Goal: Contribute content: Contribute content

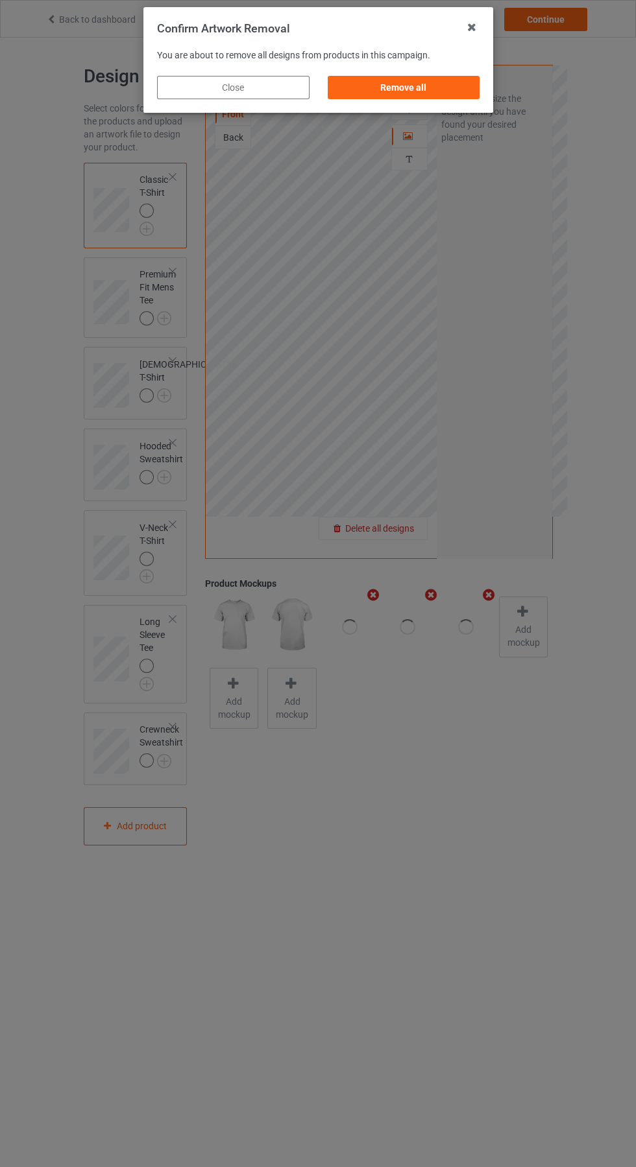
click at [423, 77] on div "Remove all" at bounding box center [403, 87] width 152 height 23
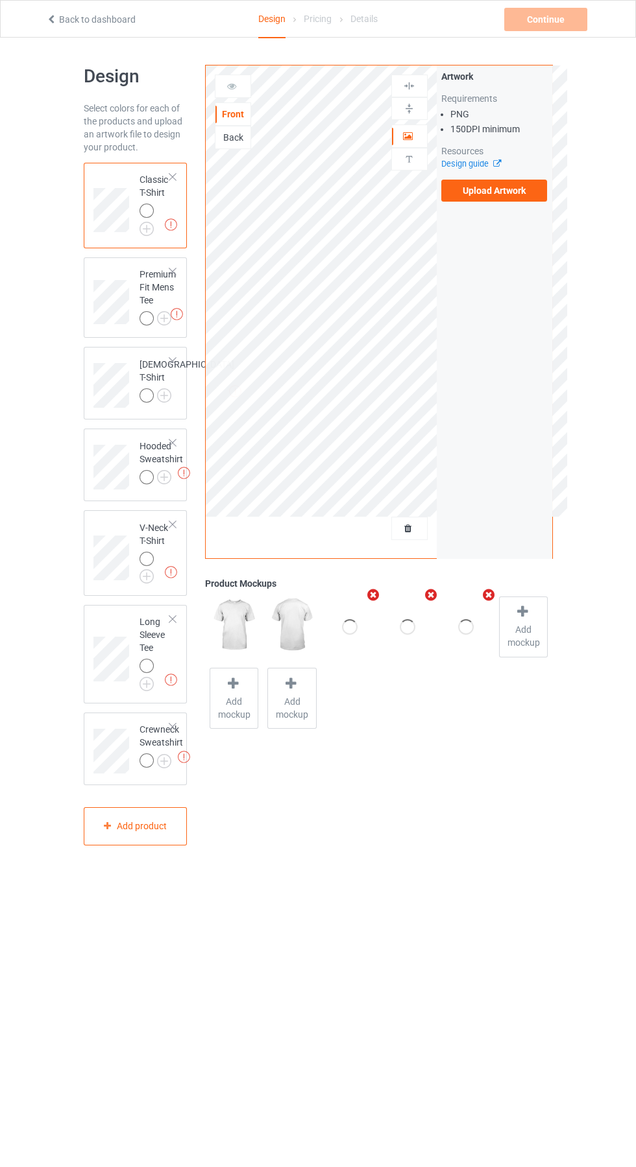
click at [524, 171] on div "Artwork Requirements PNG 150 DPI minimum Resources Design guide Upload Artwork" at bounding box center [494, 136] width 106 height 132
click at [523, 194] on label "Upload Artwork" at bounding box center [494, 191] width 106 height 22
click at [0, 0] on input "Upload Artwork" at bounding box center [0, 0] width 0 height 0
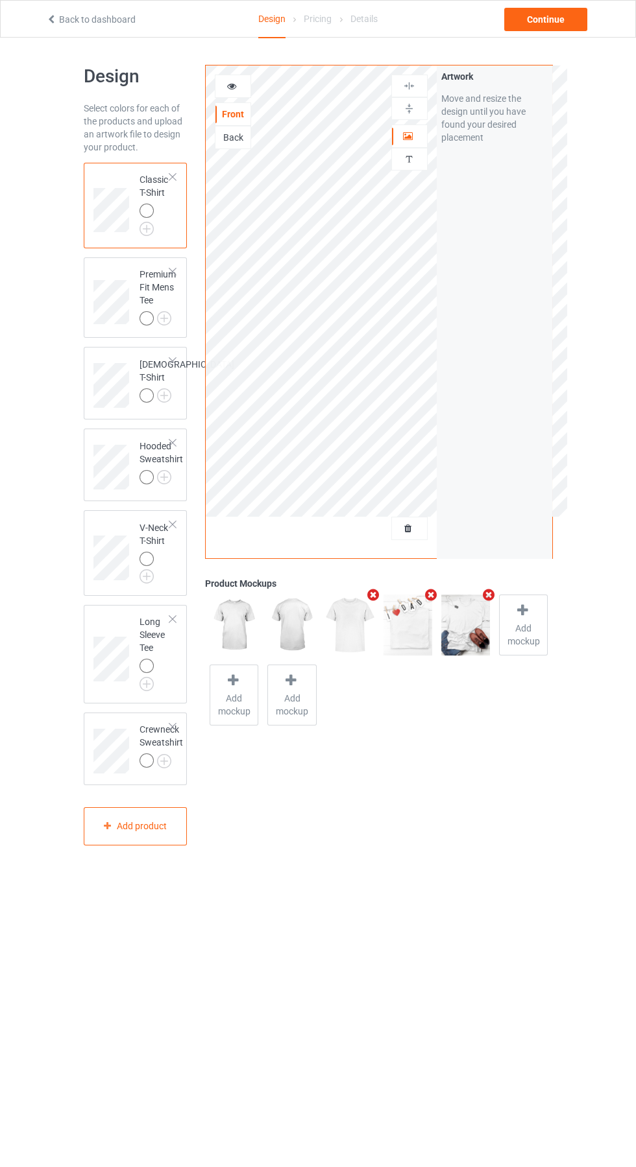
click at [232, 84] on icon at bounding box center [231, 84] width 11 height 9
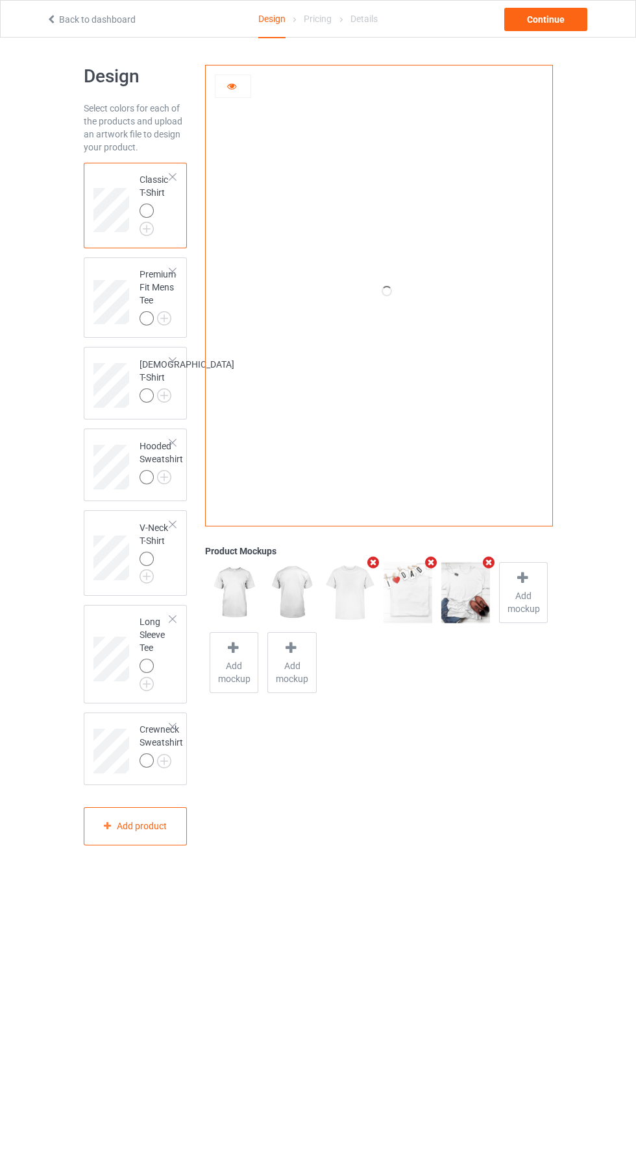
click at [232, 84] on icon at bounding box center [231, 84] width 11 height 9
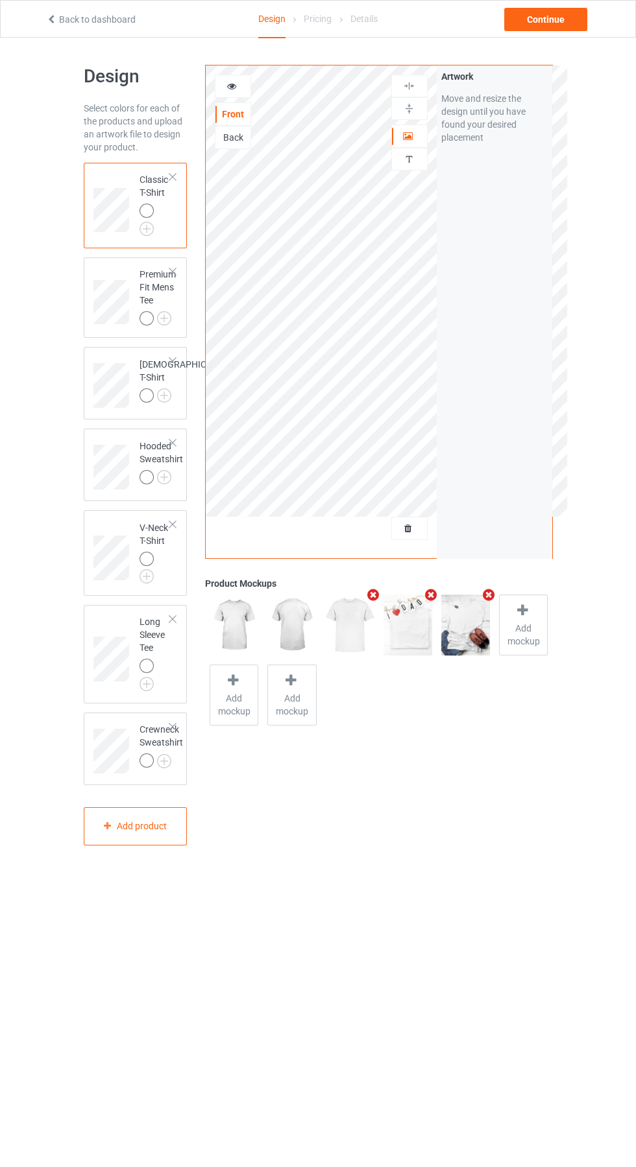
click at [0, 0] on img at bounding box center [0, 0] width 0 height 0
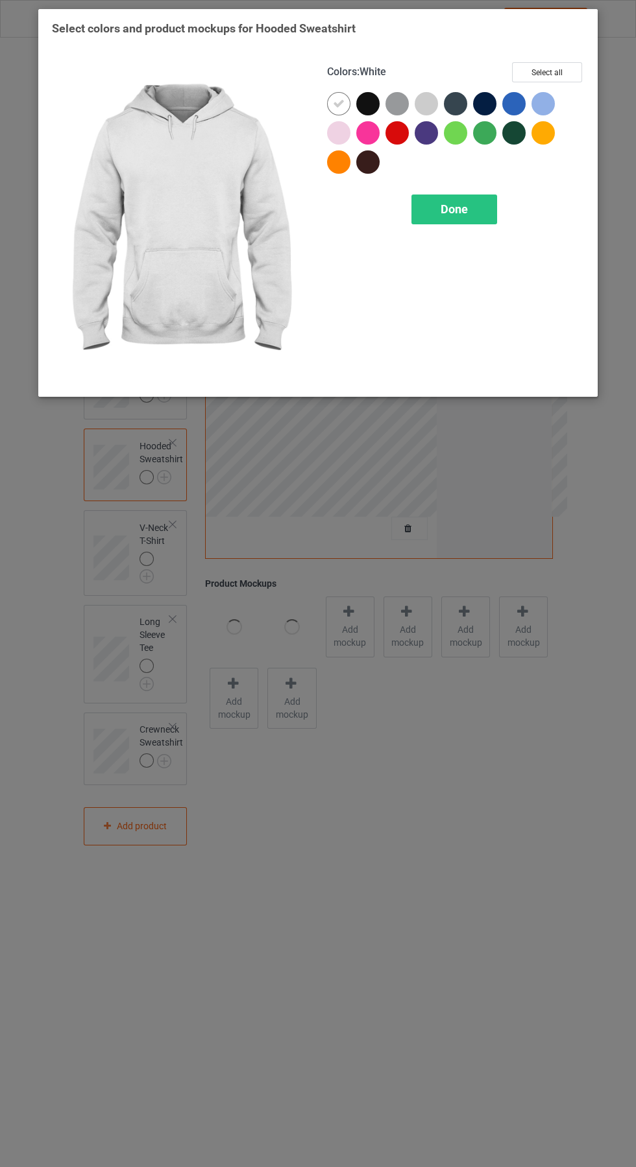
click at [457, 206] on span "Done" at bounding box center [453, 209] width 27 height 14
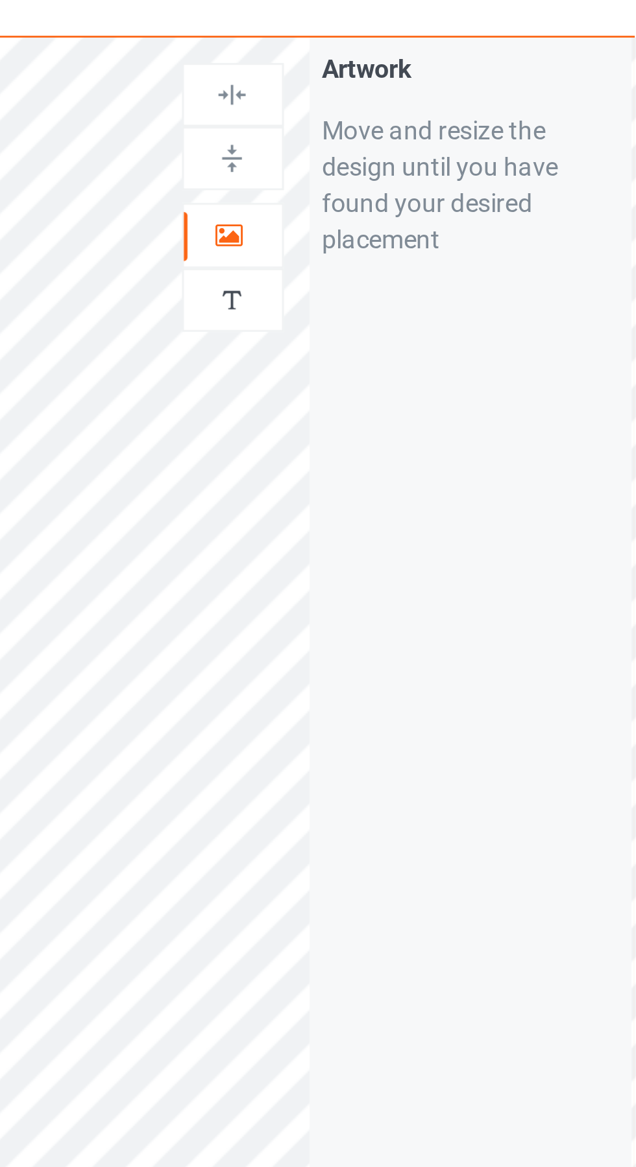
click at [410, 131] on icon at bounding box center [408, 134] width 11 height 9
click at [414, 84] on img at bounding box center [409, 86] width 12 height 12
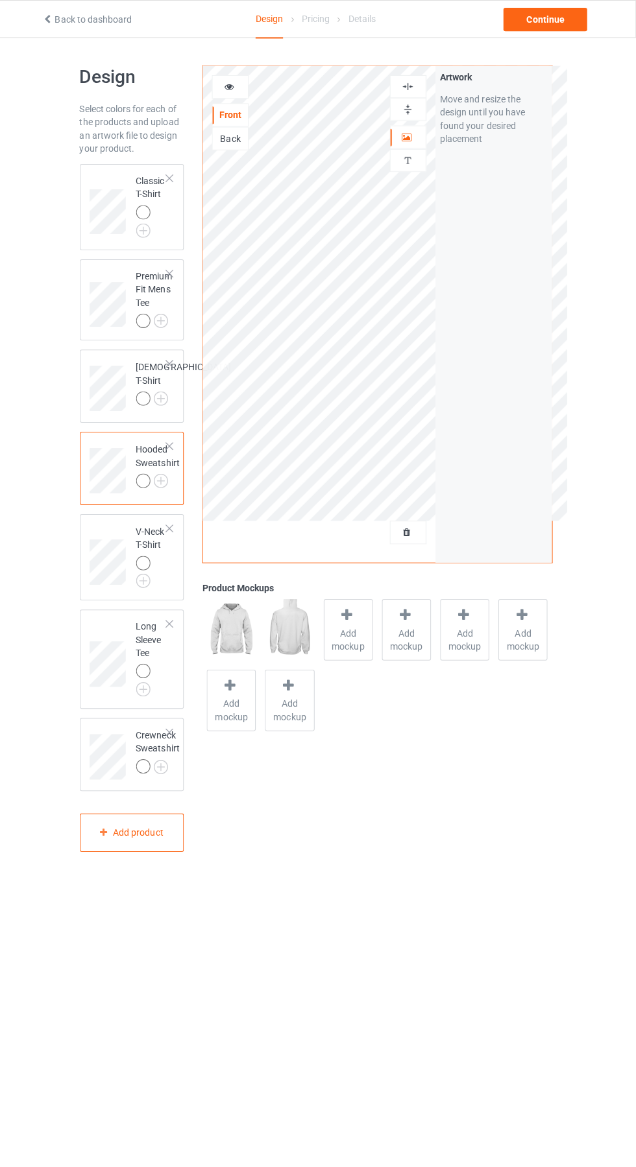
scroll to position [1, 0]
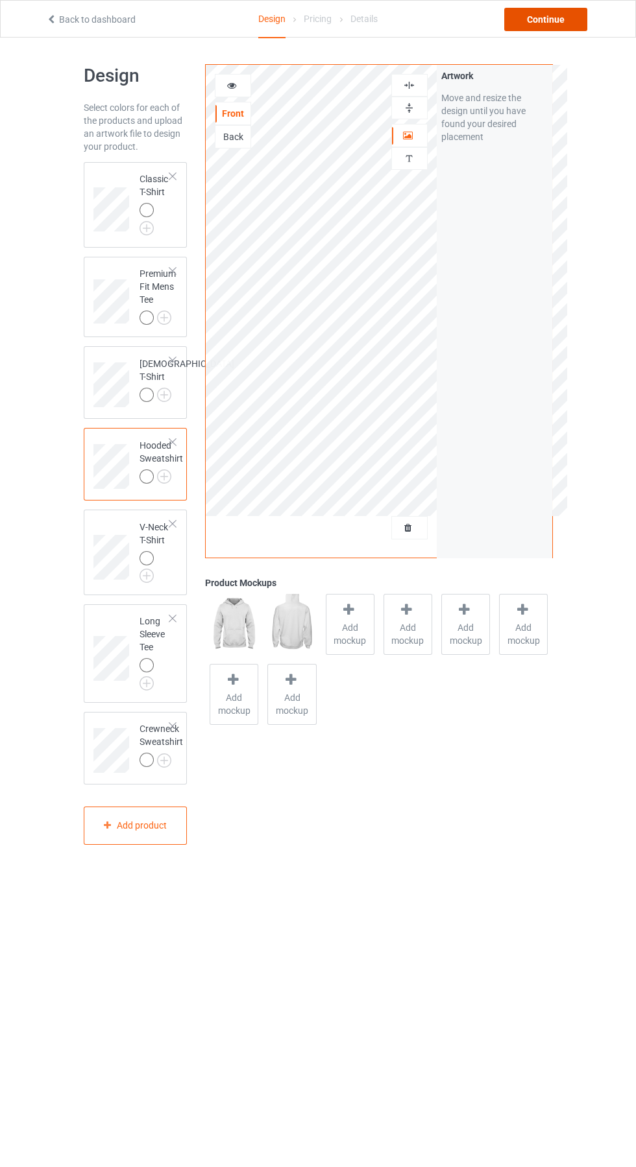
click at [558, 27] on div "Continue" at bounding box center [545, 19] width 83 height 23
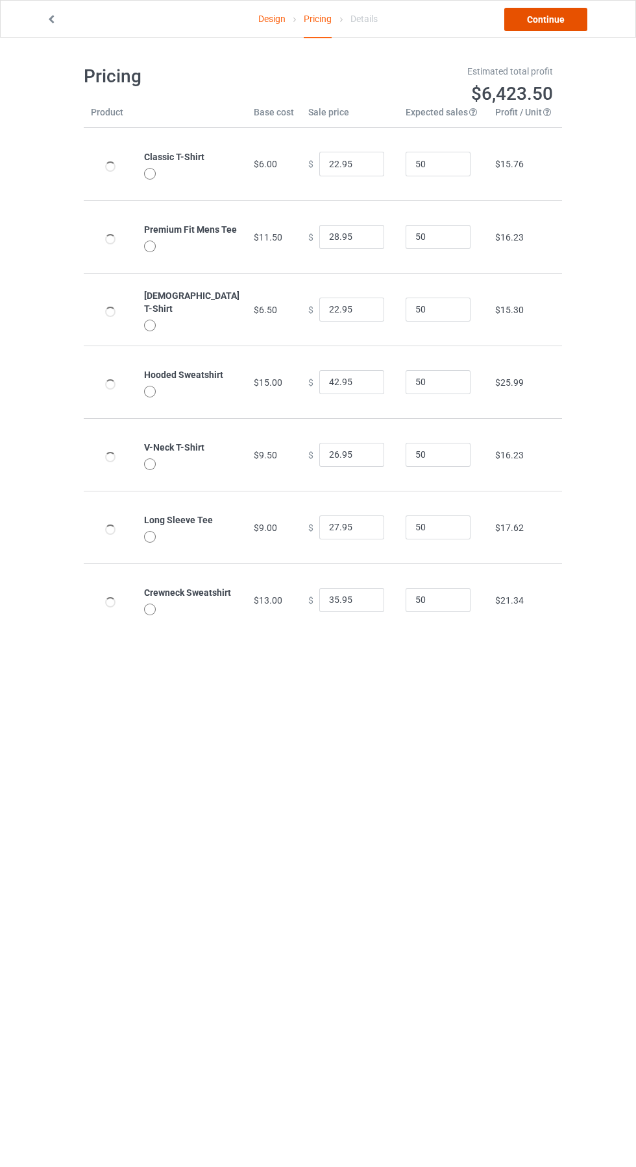
click at [562, 25] on link "Continue" at bounding box center [545, 19] width 83 height 23
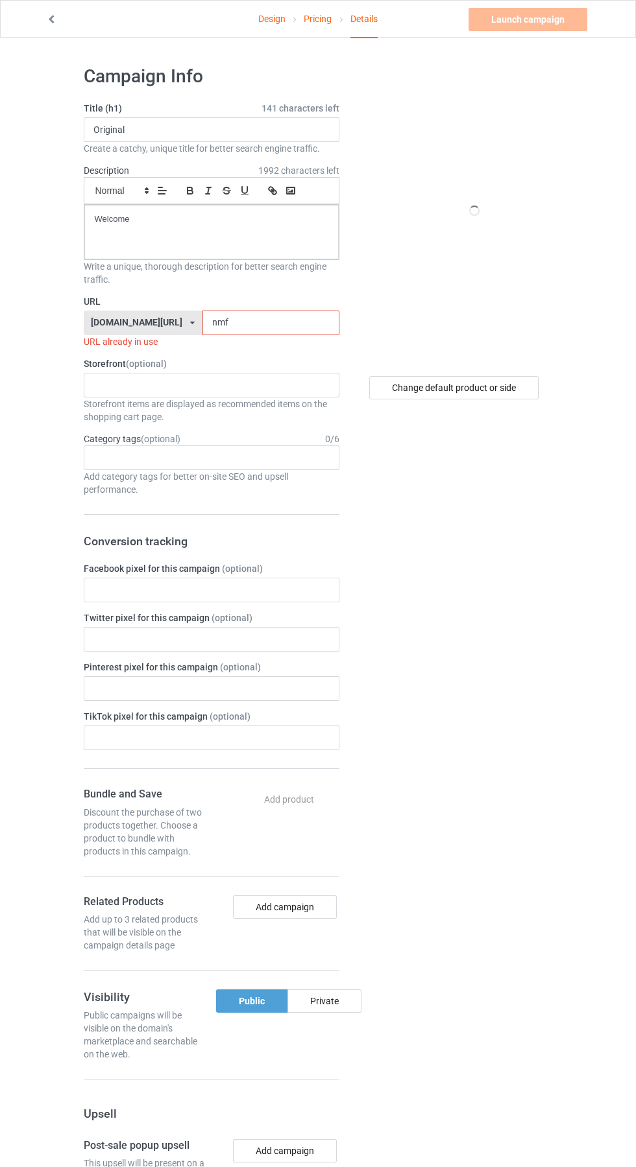
click at [276, 318] on input "nmf" at bounding box center [270, 323] width 137 height 25
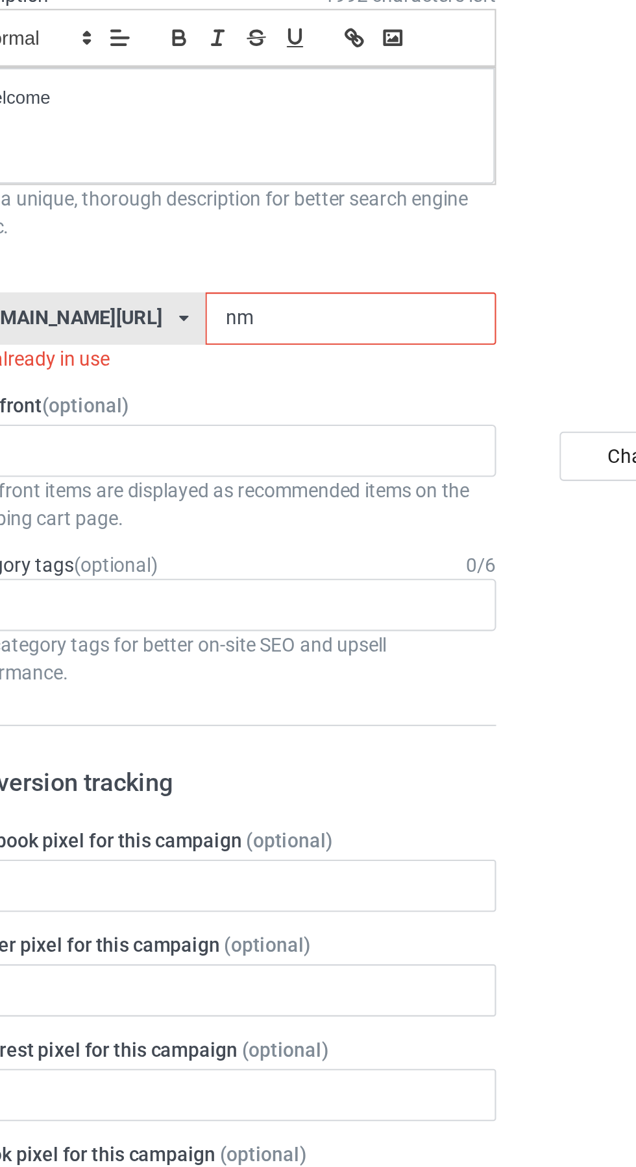
type input "n"
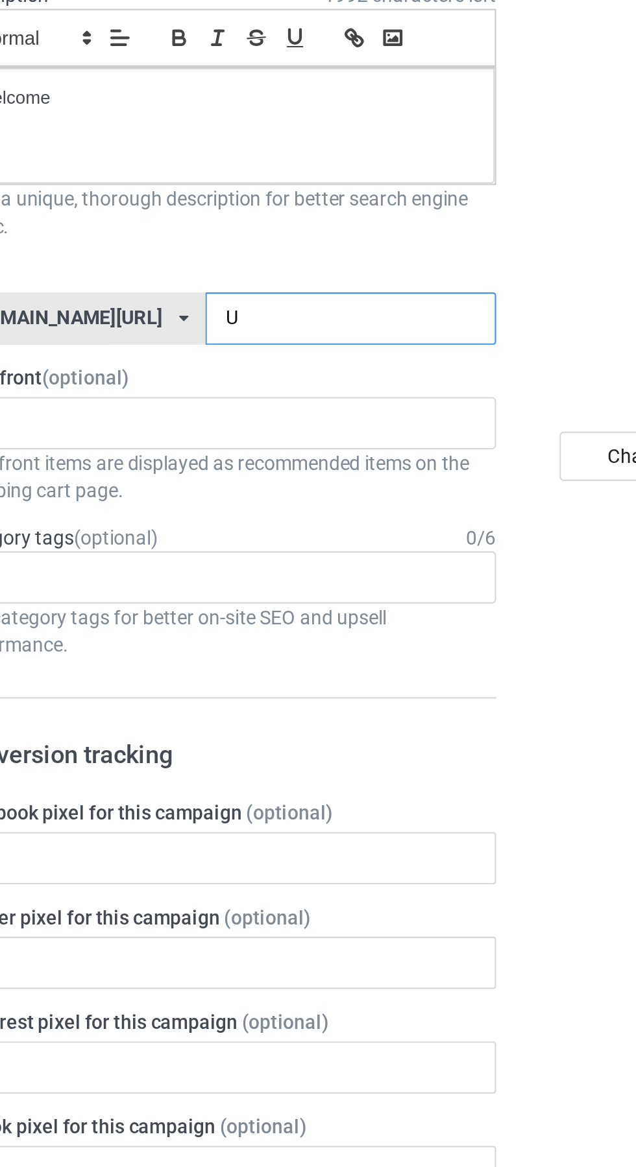
type input "Uh"
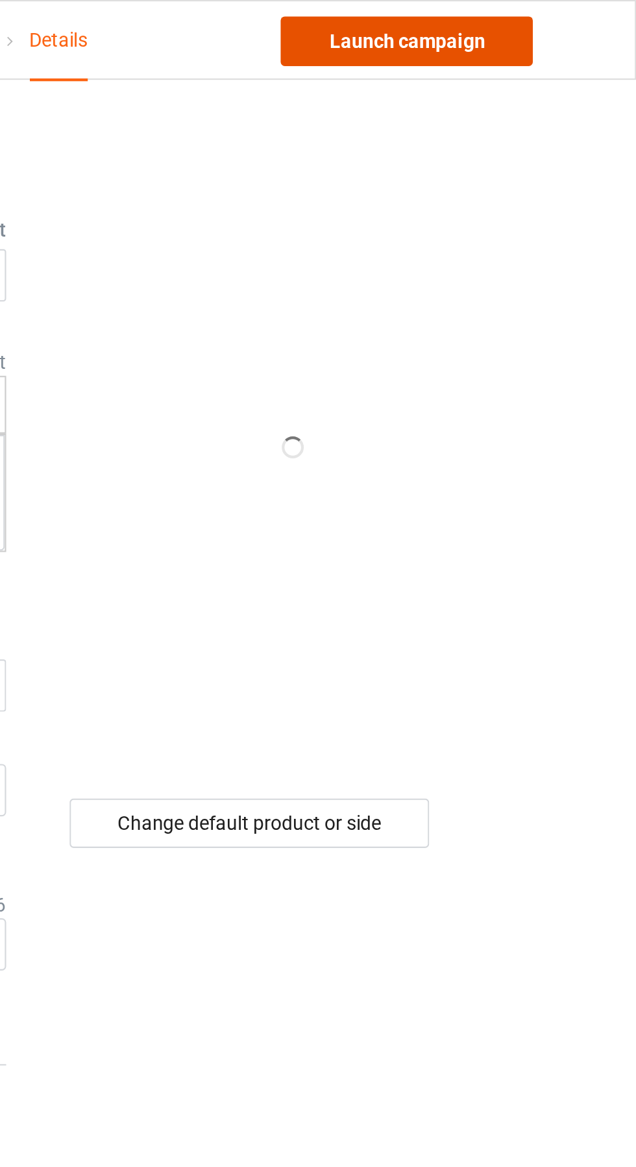
click at [545, 19] on link "Launch campaign" at bounding box center [527, 19] width 119 height 23
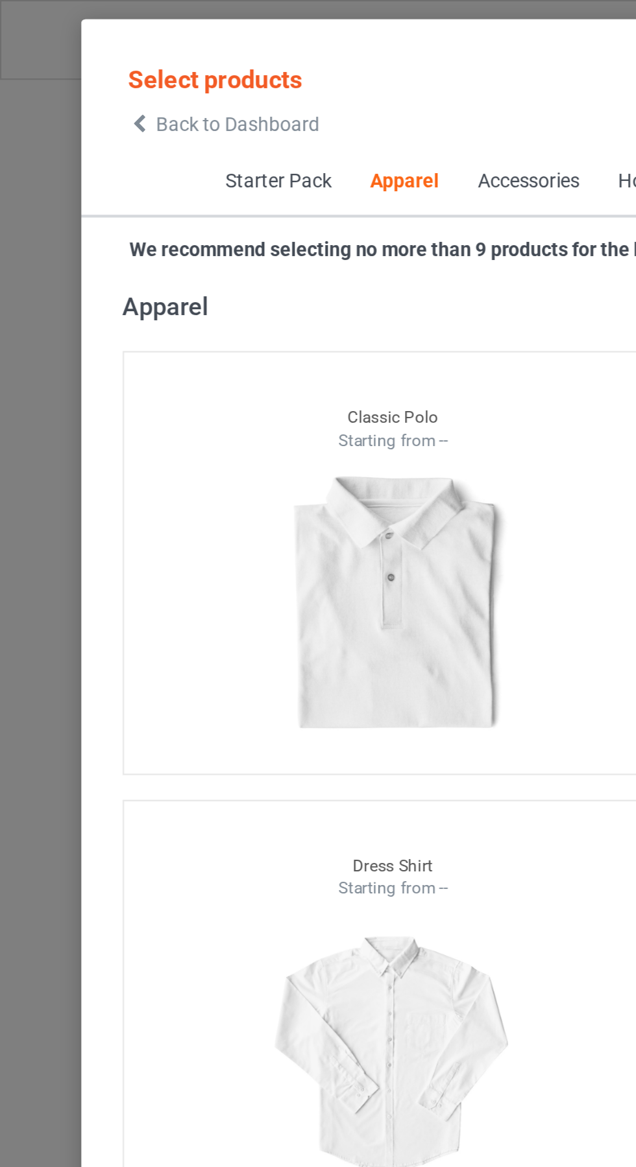
click at [65, 58] on icon at bounding box center [65, 58] width 11 height 9
